Goal: Transaction & Acquisition: Register for event/course

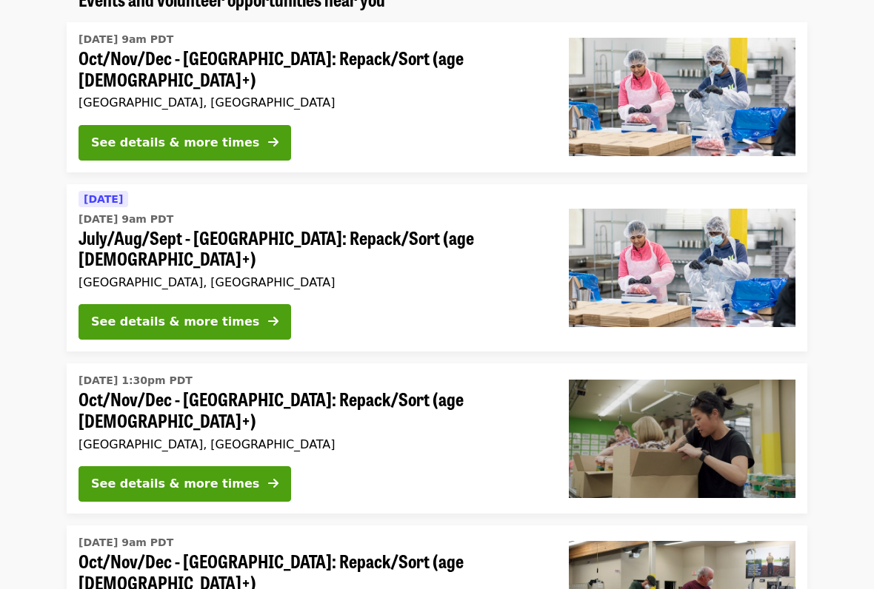
scroll to position [149, 0]
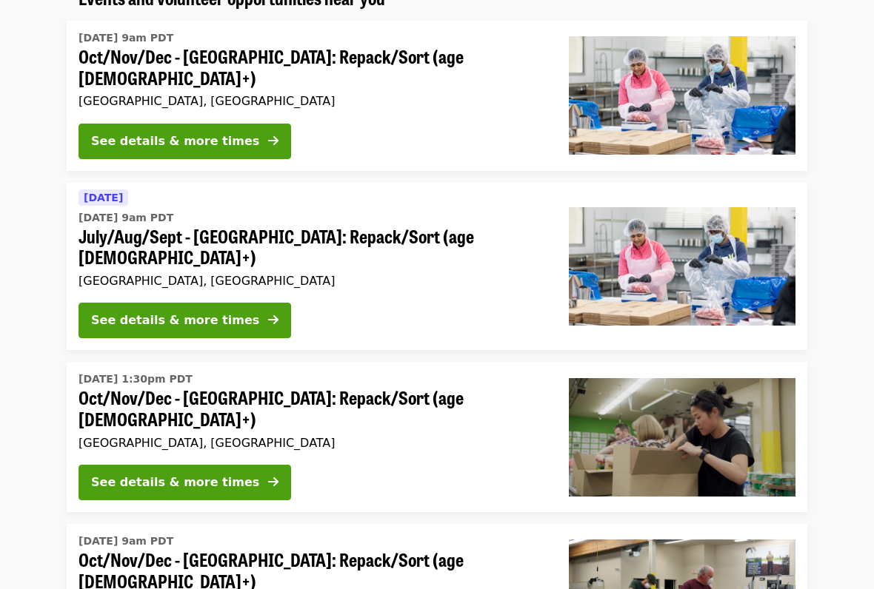
click at [268, 314] on icon "arrow-right icon" at bounding box center [273, 321] width 10 height 14
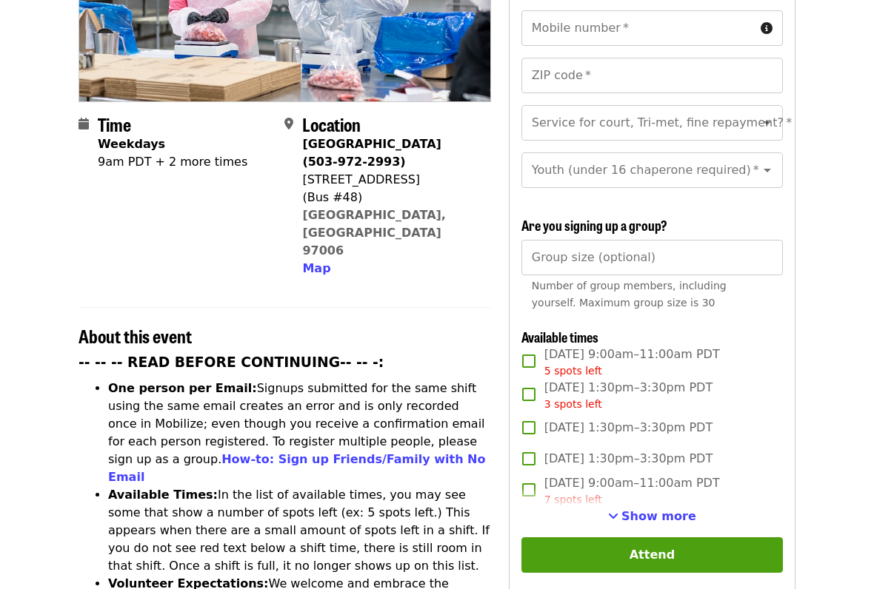
scroll to position [282, 0]
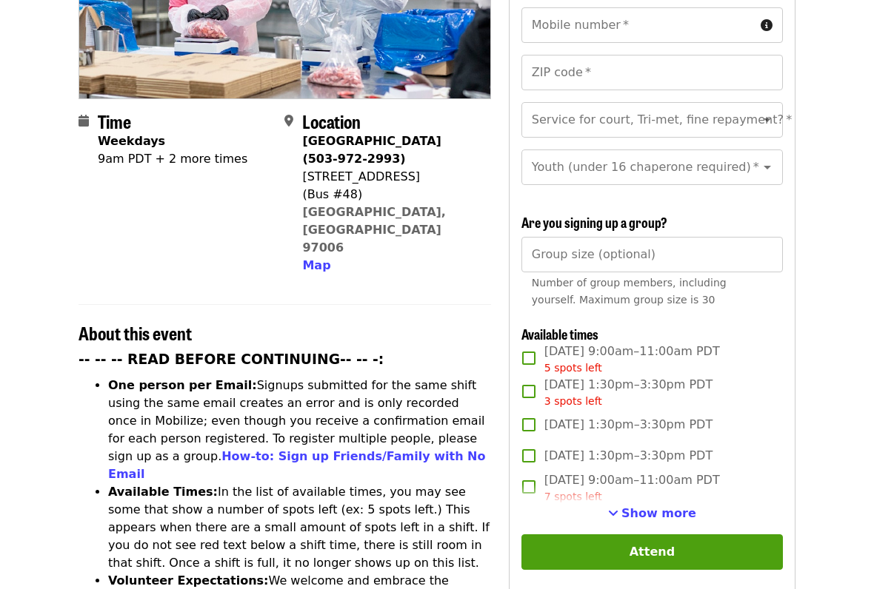
click at [573, 478] on span "7 spots left" at bounding box center [573, 498] width 58 height 12
click at [648, 478] on span "Show more" at bounding box center [658, 513] width 75 height 14
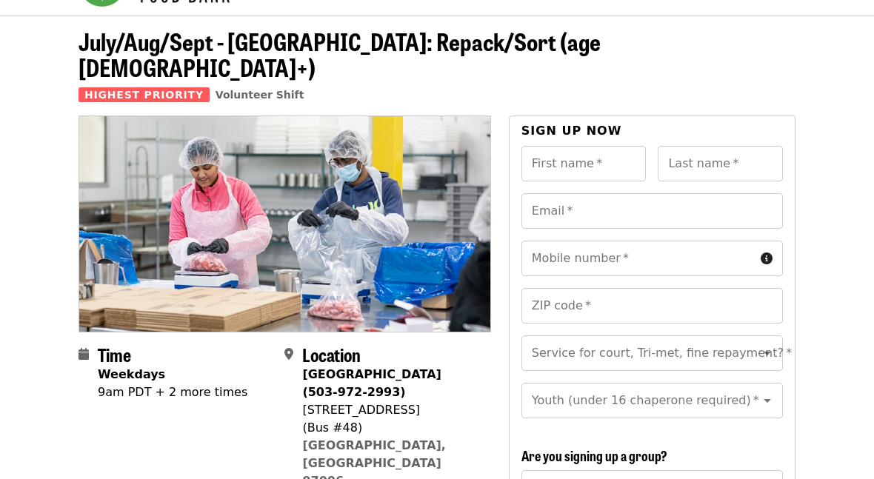
scroll to position [0, 0]
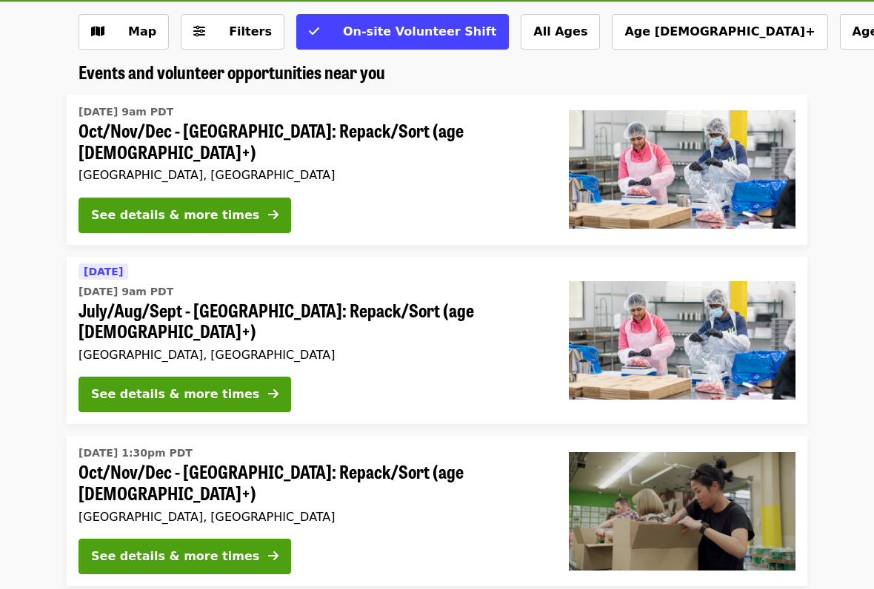
scroll to position [77, 0]
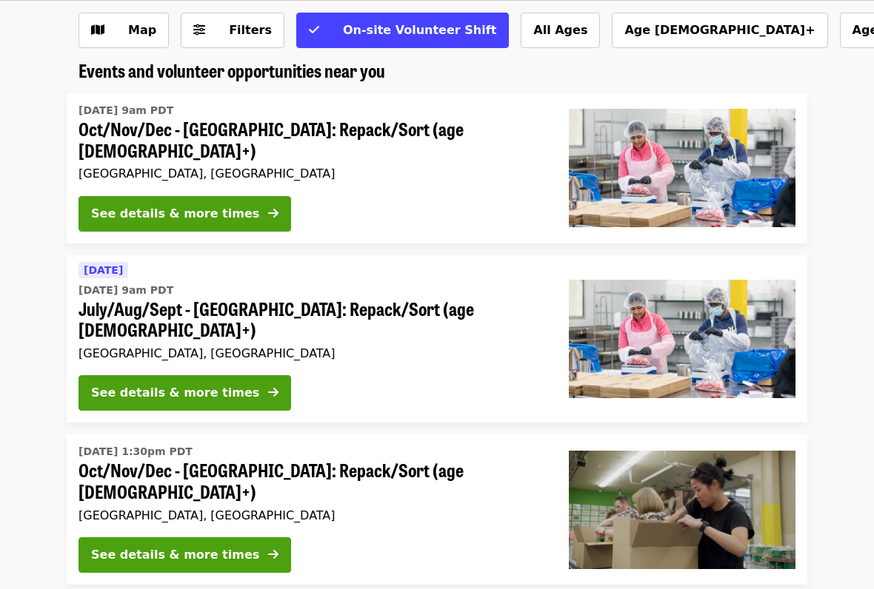
click at [111, 207] on div "See details & more times" at bounding box center [175, 214] width 168 height 18
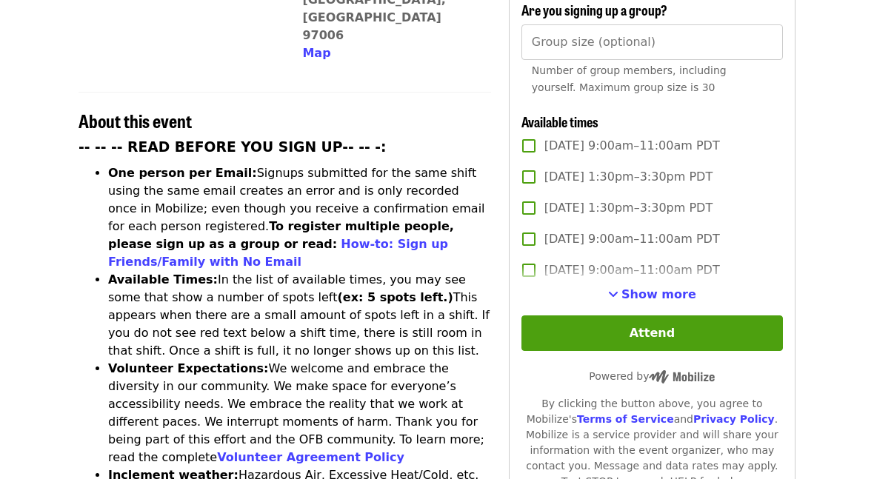
click at [689, 288] on span "Show more" at bounding box center [658, 295] width 75 height 14
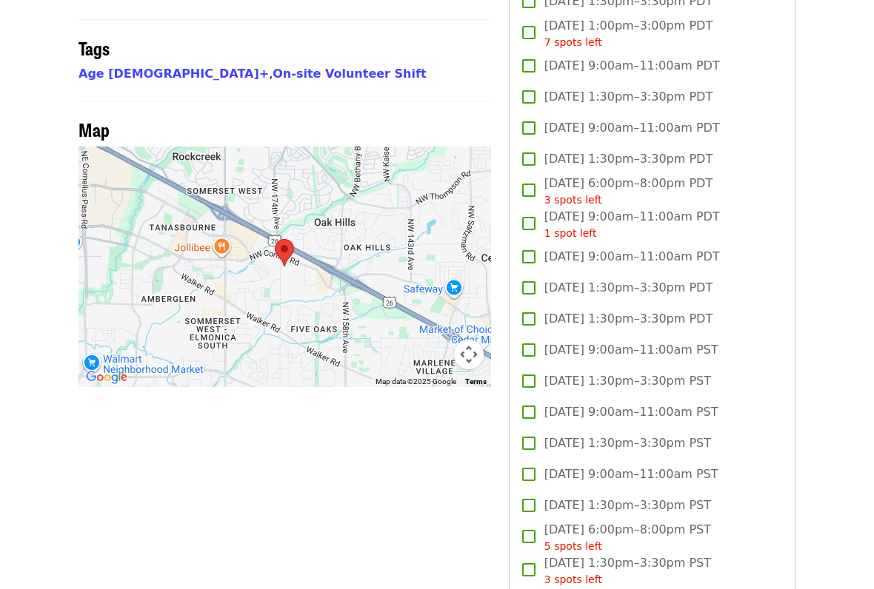
scroll to position [1215, 0]
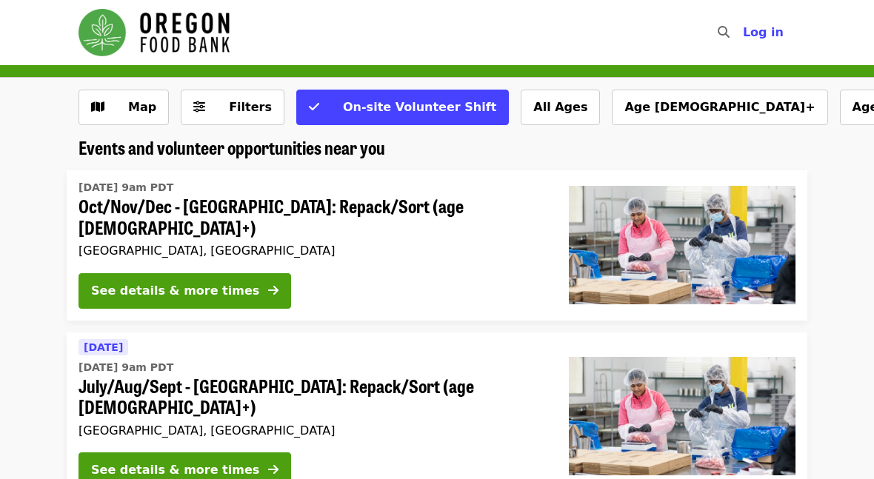
click at [611, 107] on button "Age [DEMOGRAPHIC_DATA]+" at bounding box center [718, 108] width 215 height 36
